Goal: Use online tool/utility: Utilize a website feature to perform a specific function

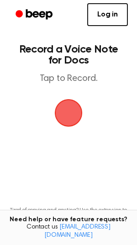
click at [68, 113] on span "button" at bounding box center [68, 112] width 45 height 45
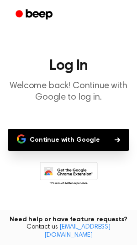
click at [72, 137] on button "Continue with Google" at bounding box center [68, 140] width 121 height 22
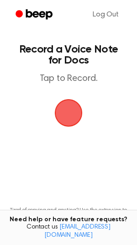
click at [68, 113] on span "button" at bounding box center [69, 113] width 46 height 46
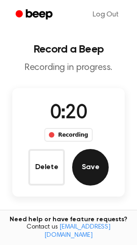
click at [89, 162] on button "Save" at bounding box center [90, 167] width 37 height 37
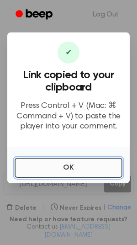
click at [73, 166] on button "OK" at bounding box center [69, 167] width 108 height 20
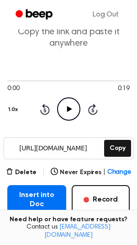
scroll to position [44, 0]
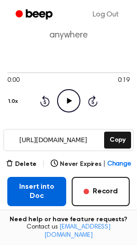
click at [43, 191] on button "Insert into Doc" at bounding box center [36, 191] width 59 height 29
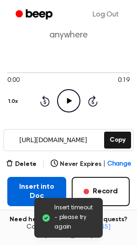
click at [26, 183] on button "Insert into Doc" at bounding box center [36, 191] width 59 height 29
click at [33, 192] on button "Insert into Doc" at bounding box center [36, 191] width 59 height 29
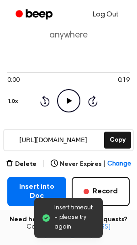
click at [106, 16] on link "Log Out" at bounding box center [106, 15] width 44 height 22
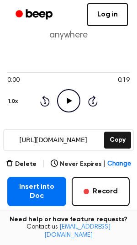
click at [68, 98] on icon "Play Audio" at bounding box center [68, 100] width 23 height 23
click at [68, 96] on icon "Pause Audio" at bounding box center [68, 100] width 23 height 23
